Goal: Information Seeking & Learning: Learn about a topic

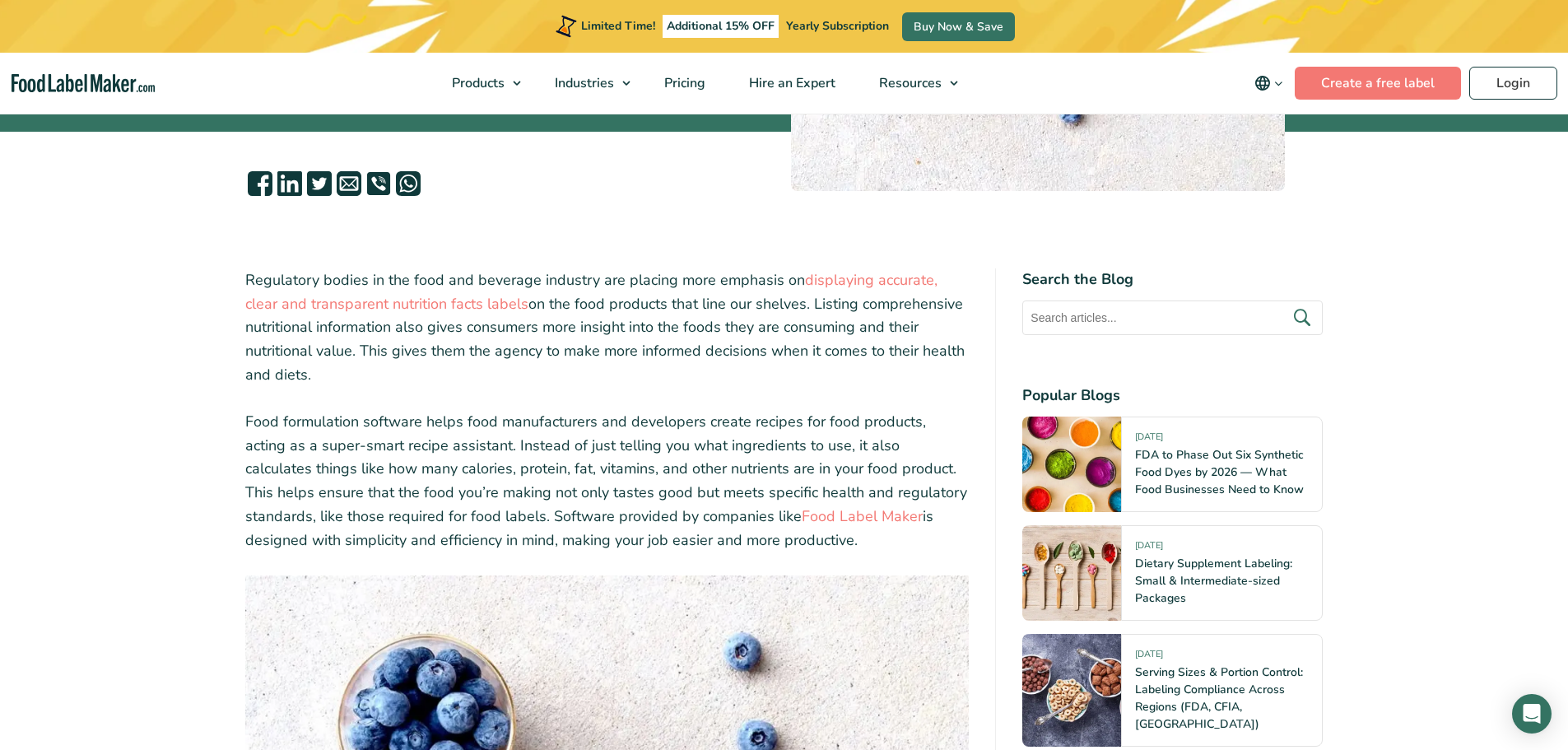
scroll to position [493, 0]
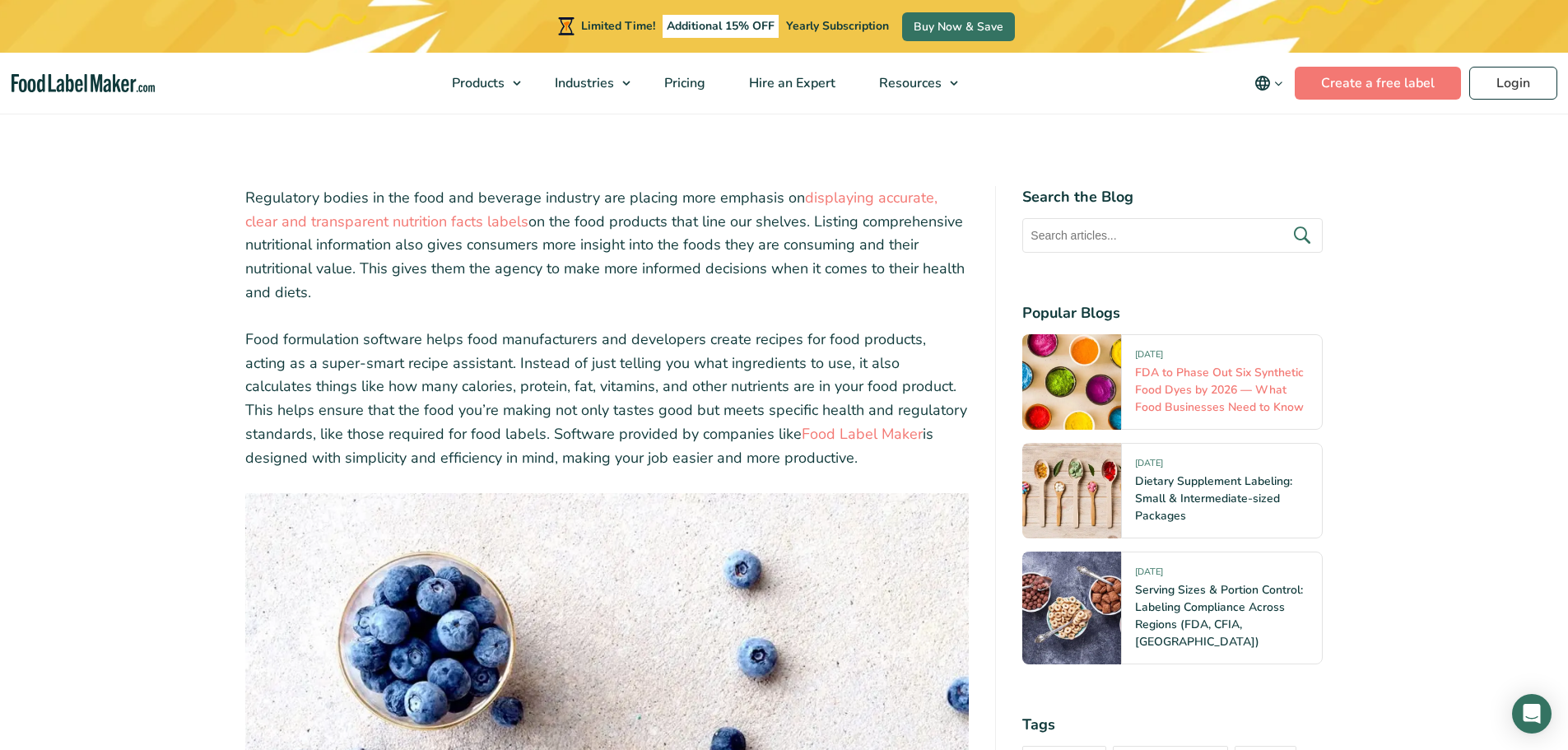
click at [1202, 387] on link "FDA to Phase Out Six Synthetic Food Dyes by 2026 — What Food Businesses Need to…" at bounding box center [1219, 389] width 168 height 51
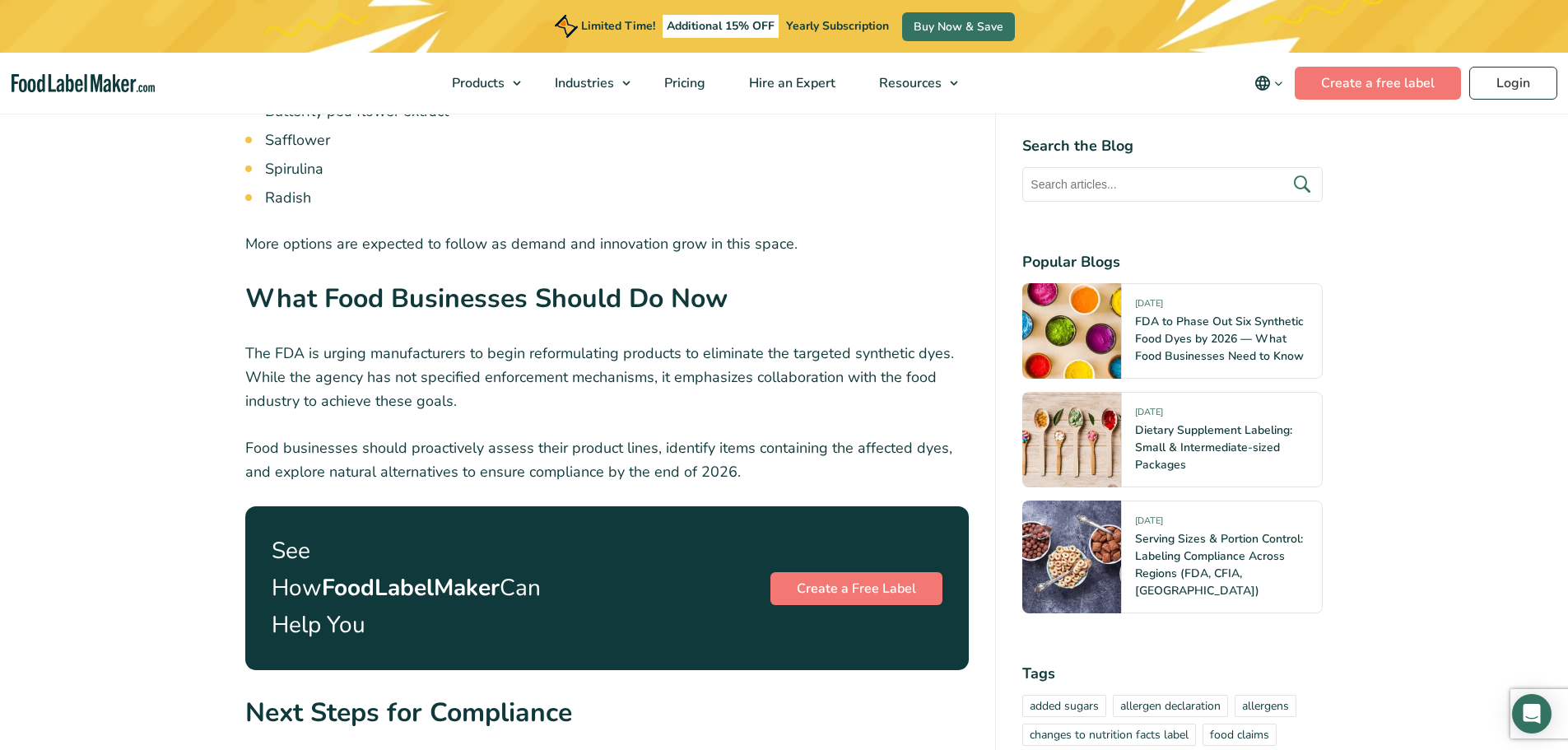
scroll to position [2633, 0]
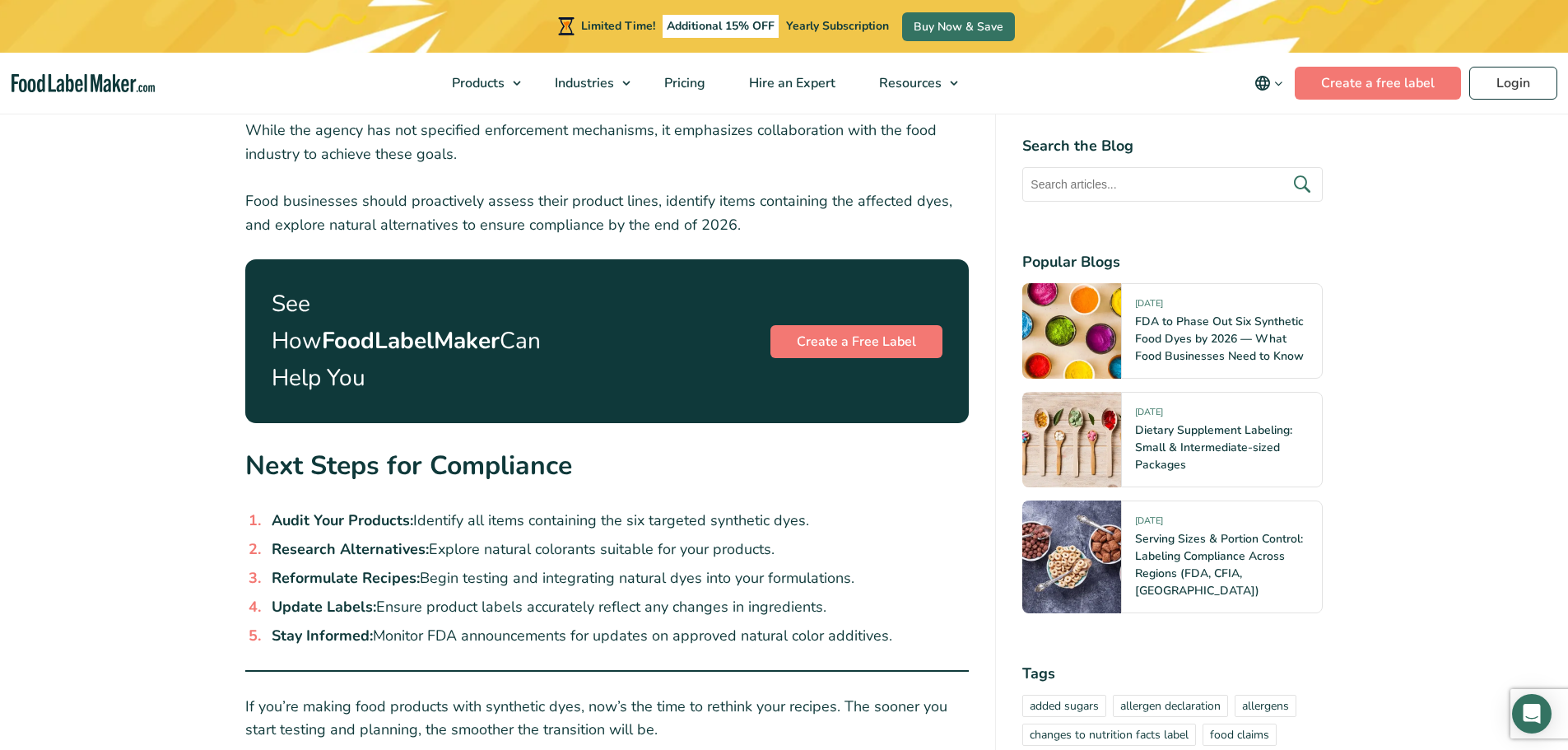
click at [727, 695] on p "If you’re making food products with synthetic dyes, now’s the time to rethink y…" at bounding box center [607, 718] width 725 height 48
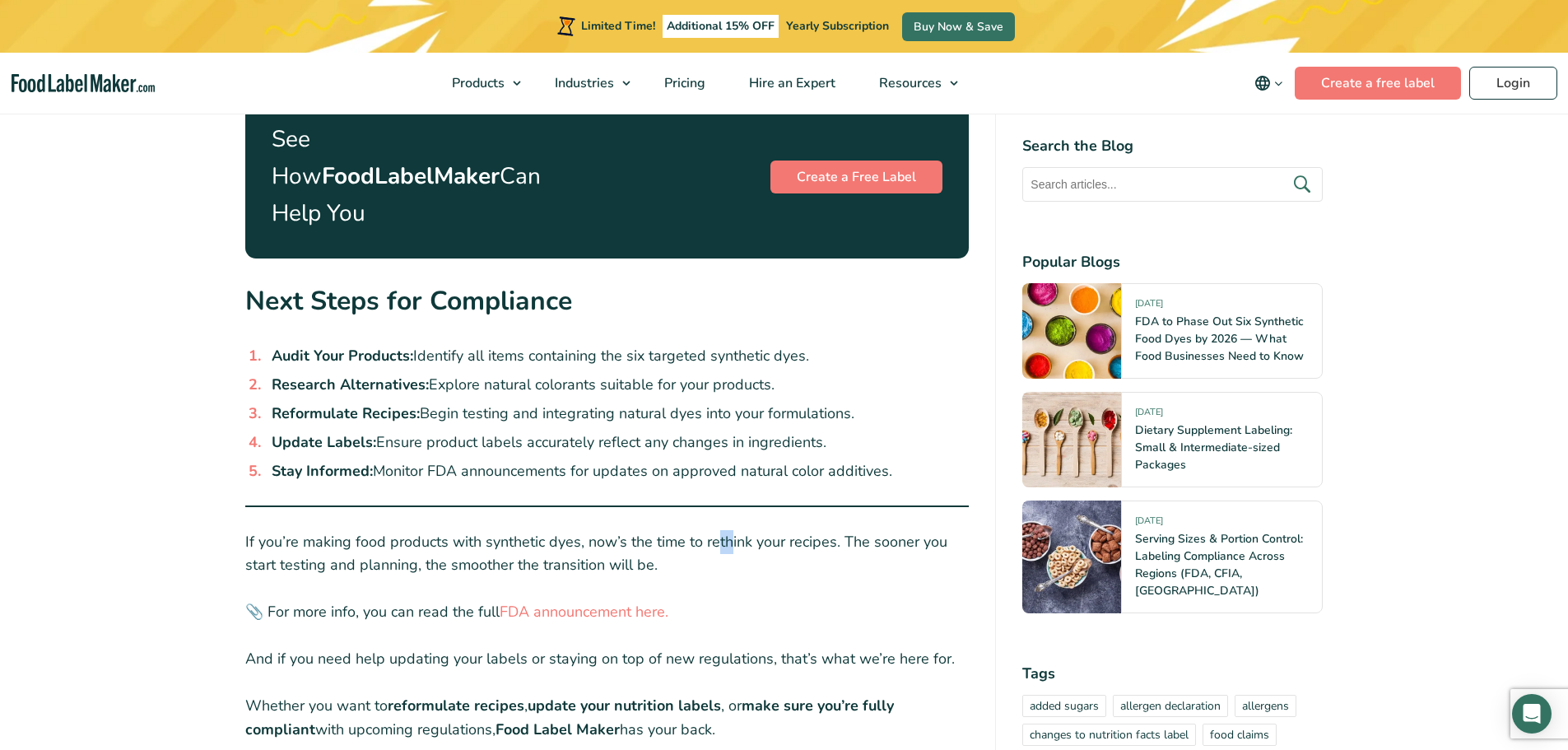
scroll to position [2880, 0]
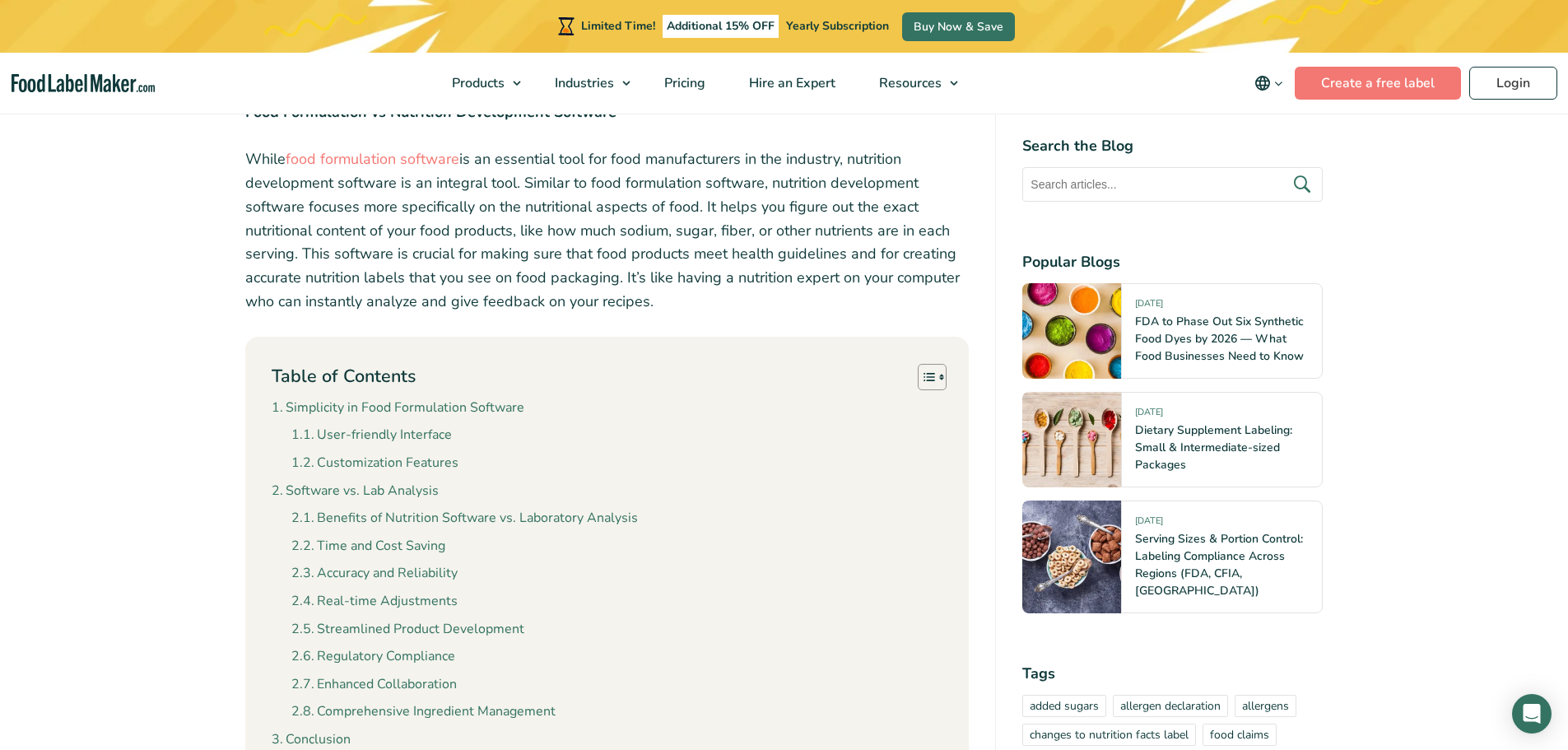
scroll to position [1399, 0]
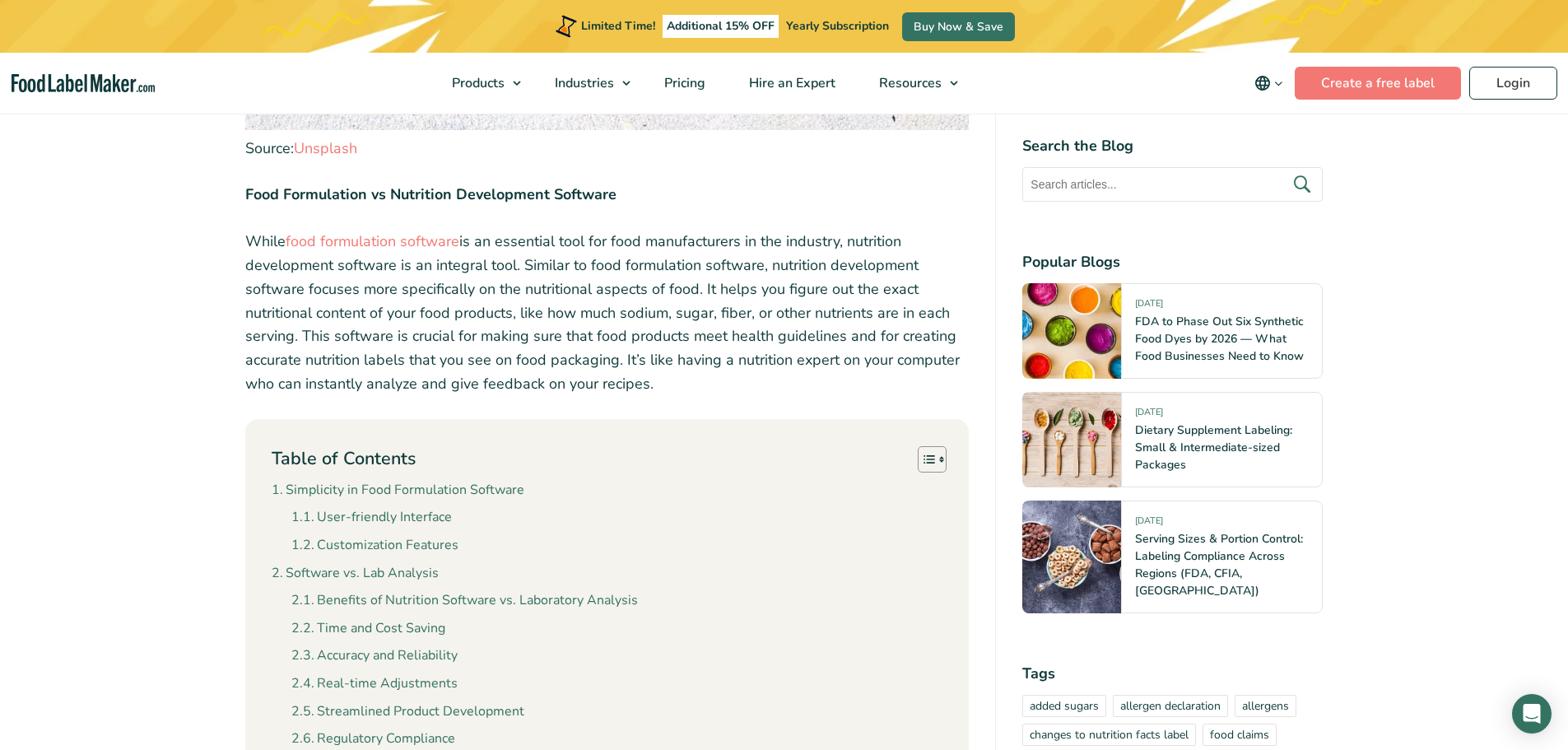
click at [886, 299] on p "While food formulation software is an essential tool for food manufacturers in …" at bounding box center [607, 313] width 725 height 166
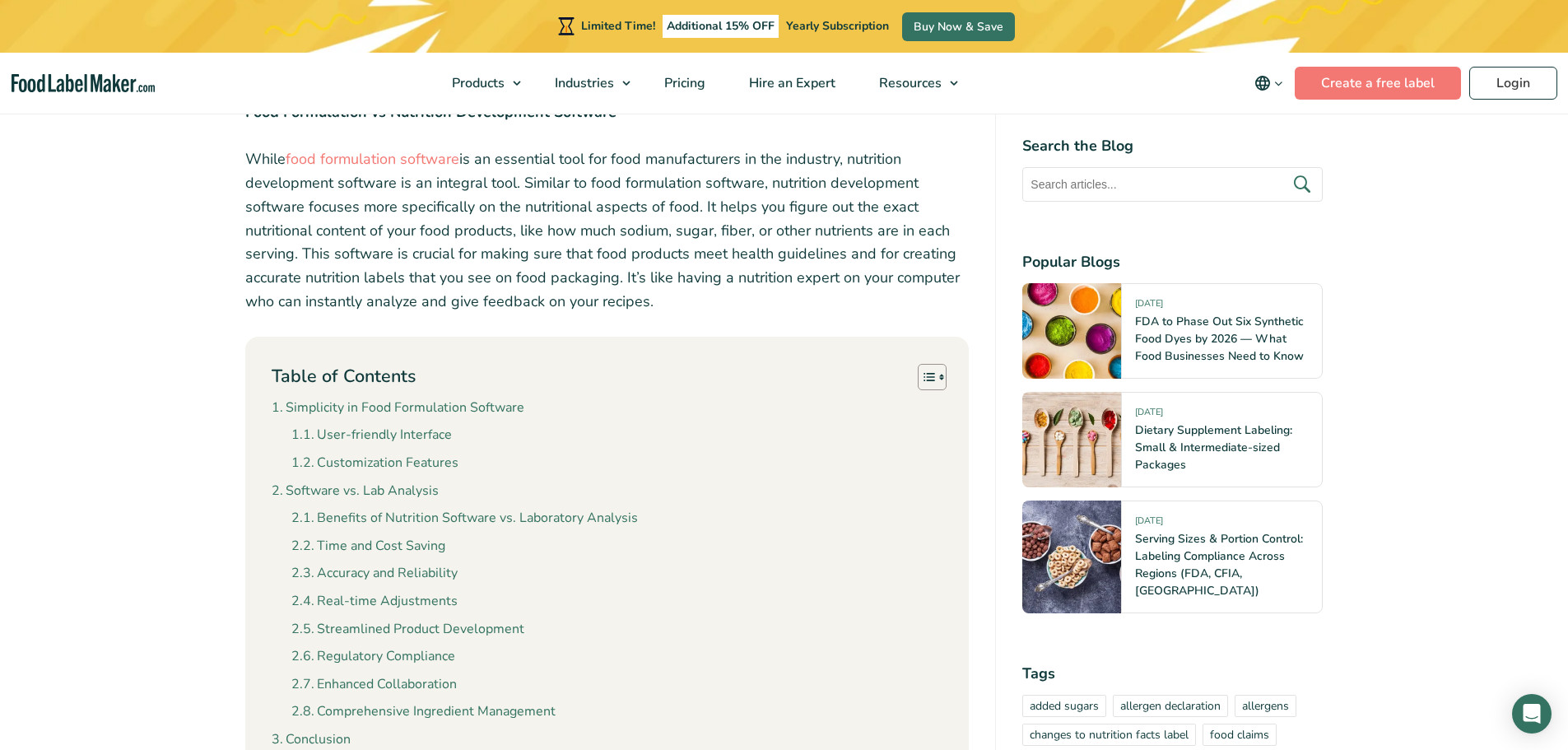
scroll to position [1563, 0]
